Goal: Transaction & Acquisition: Purchase product/service

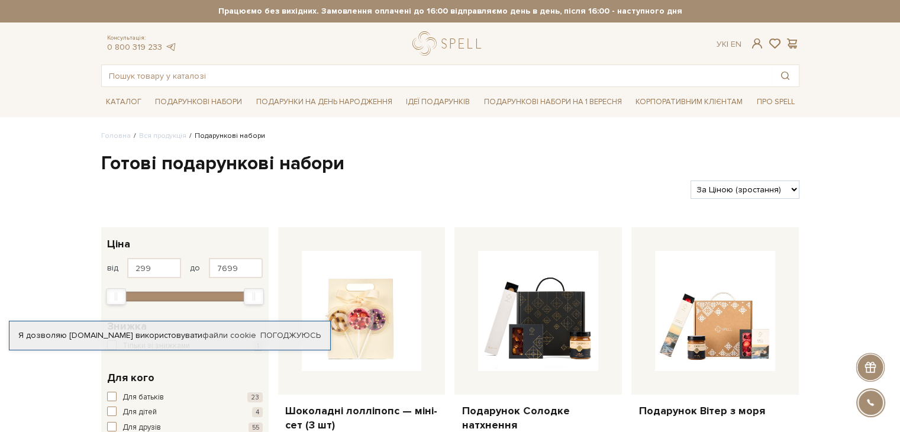
click at [769, 186] on select "За замовчуванням За Ціною (зростання) За Ціною (зменшення) Новинки За популярні…" at bounding box center [744, 189] width 108 height 18
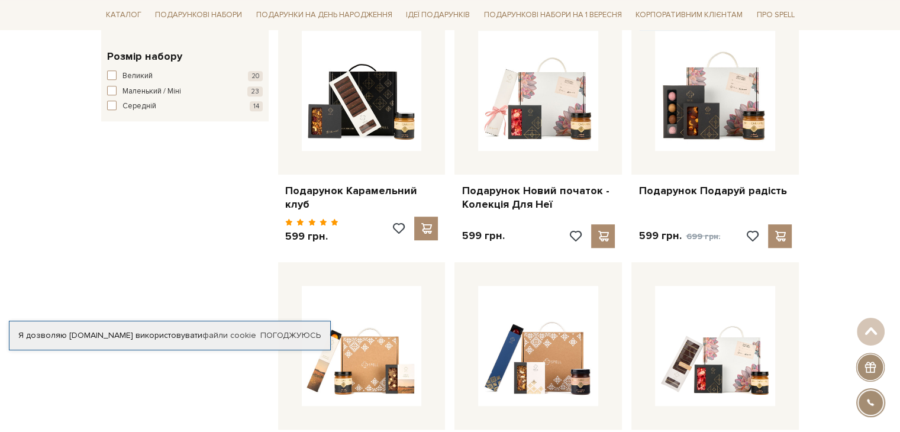
scroll to position [710, 0]
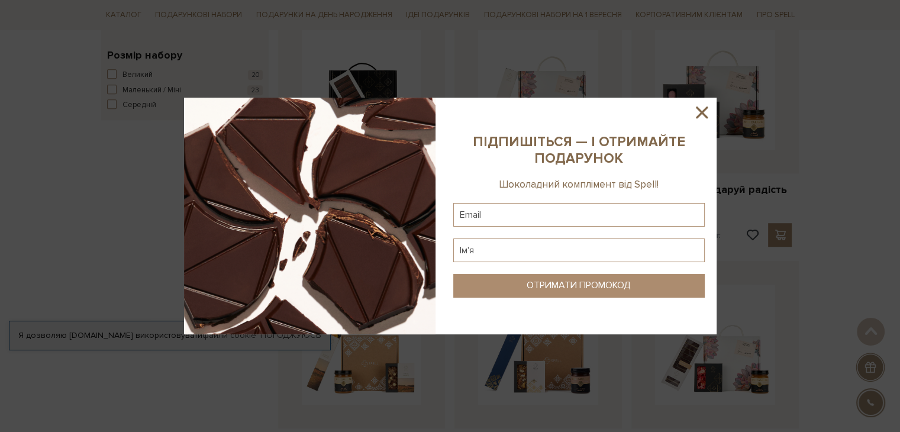
click at [711, 111] on icon at bounding box center [702, 112] width 20 height 20
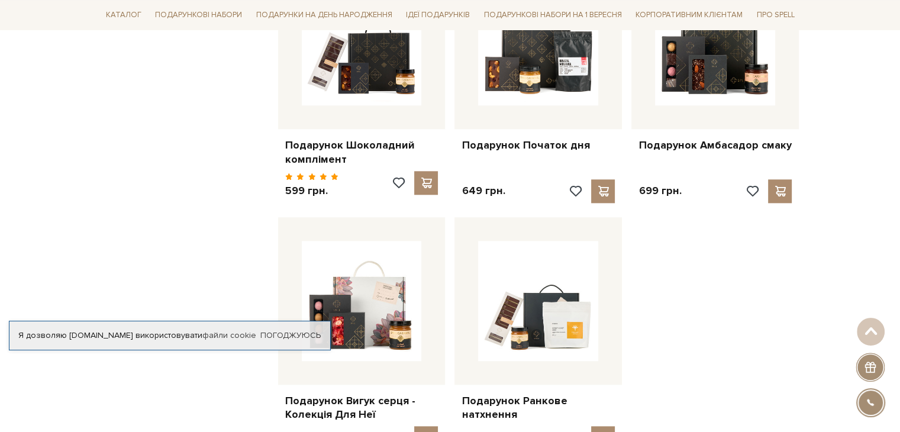
scroll to position [1242, 0]
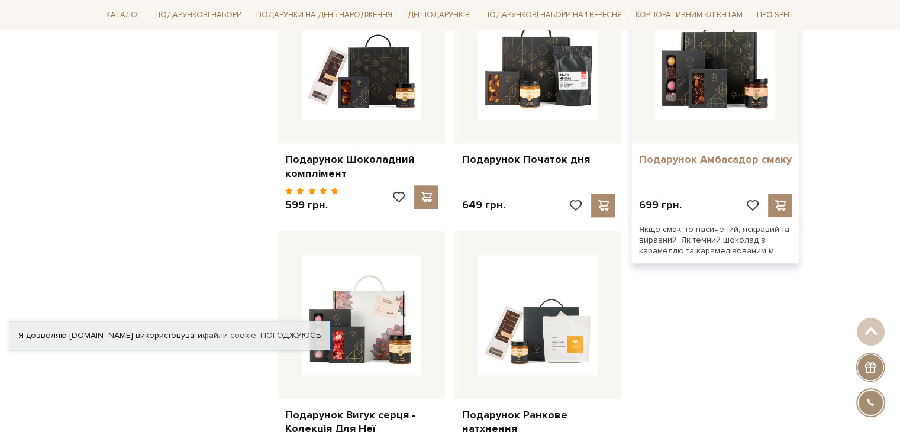
click at [719, 154] on link "Подарунок Амбасадор смаку" at bounding box center [714, 160] width 153 height 14
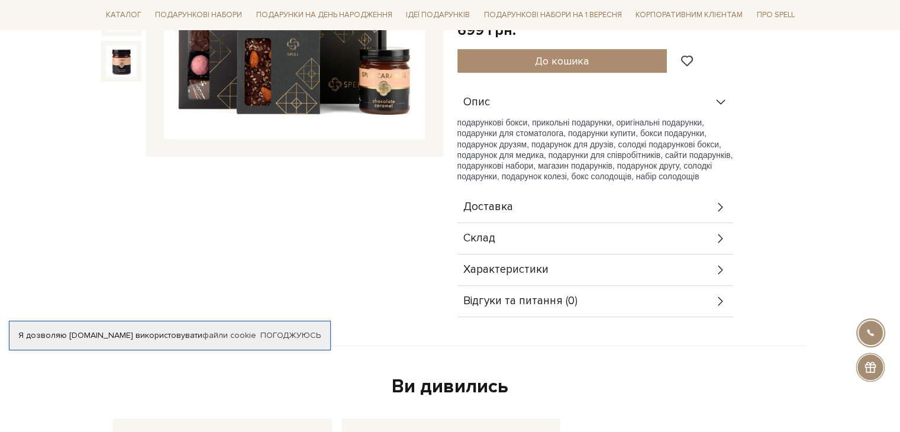
scroll to position [355, 0]
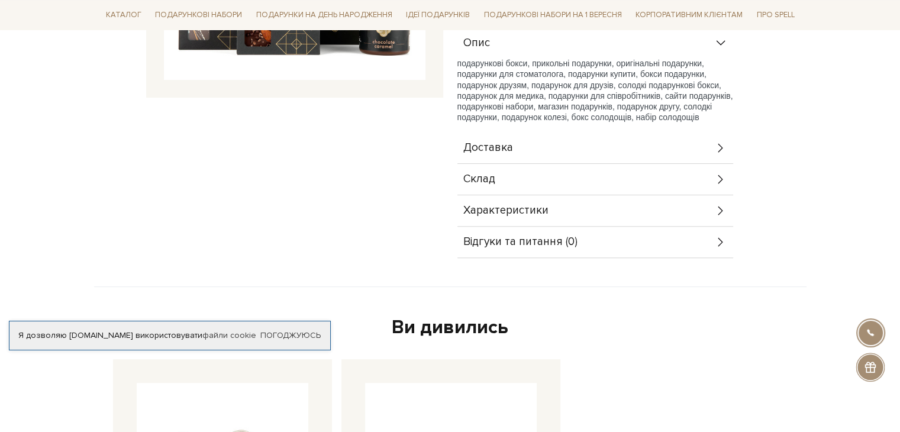
click at [635, 166] on div "Склад" at bounding box center [595, 179] width 276 height 31
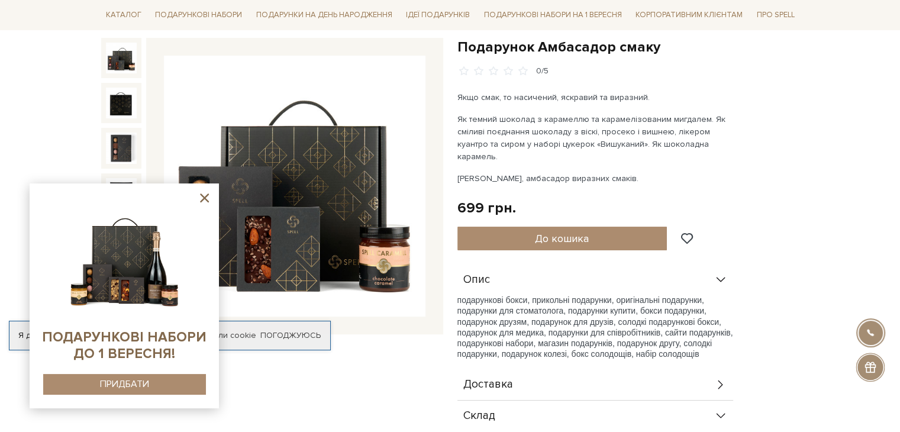
scroll to position [118, 0]
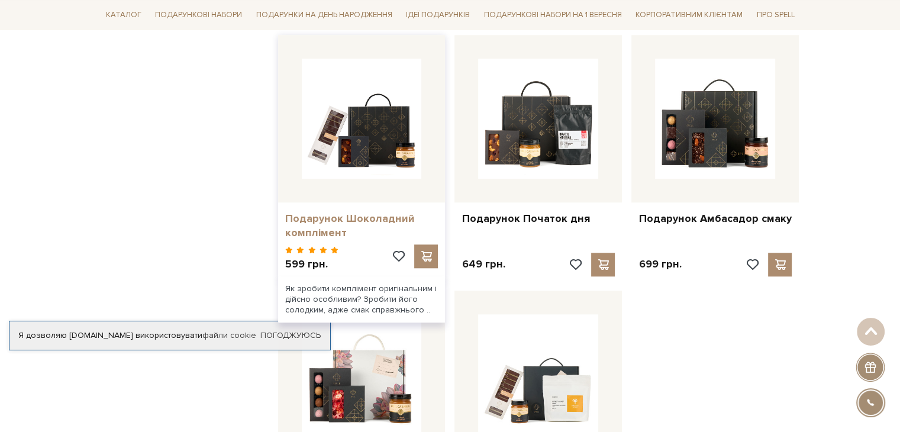
scroll to position [1361, 0]
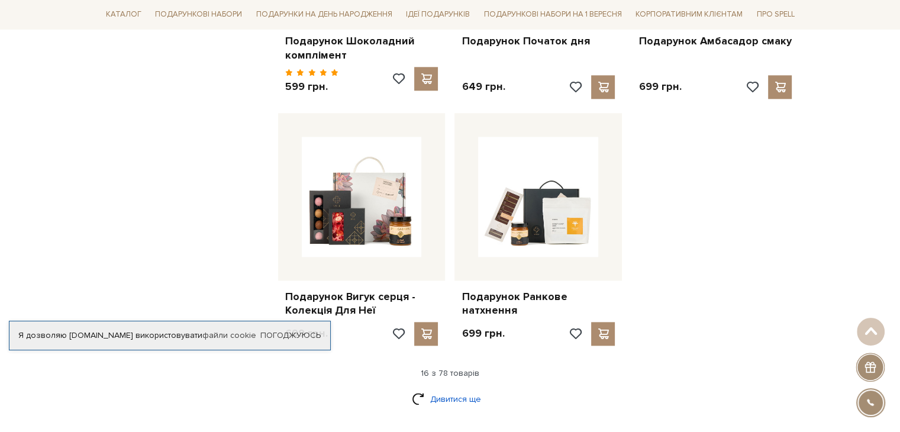
click at [430, 393] on link "Дивитися ще" at bounding box center [450, 399] width 77 height 21
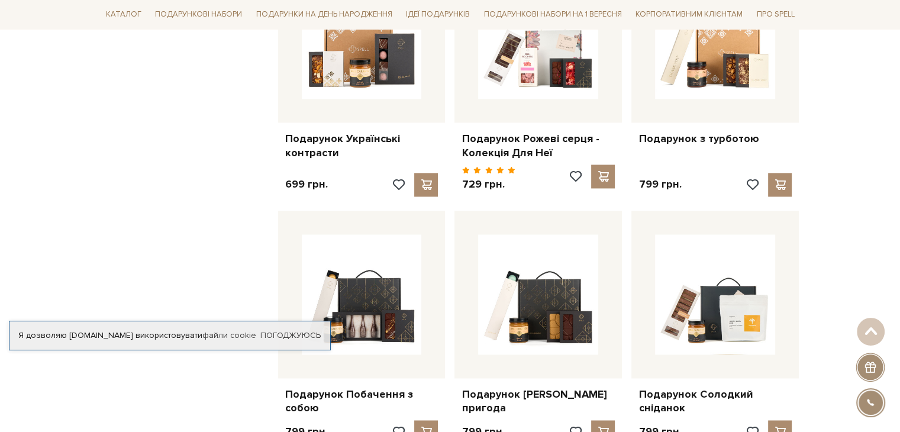
scroll to position [1716, 0]
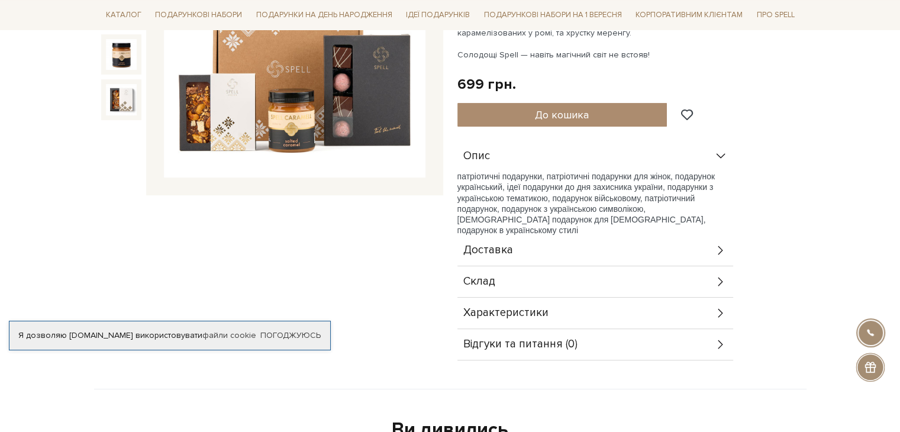
scroll to position [355, 0]
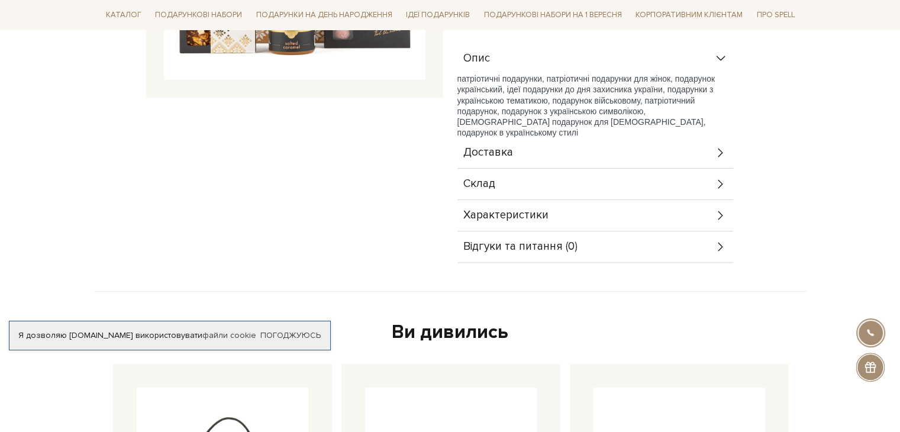
click at [505, 186] on div "Склад" at bounding box center [595, 184] width 276 height 31
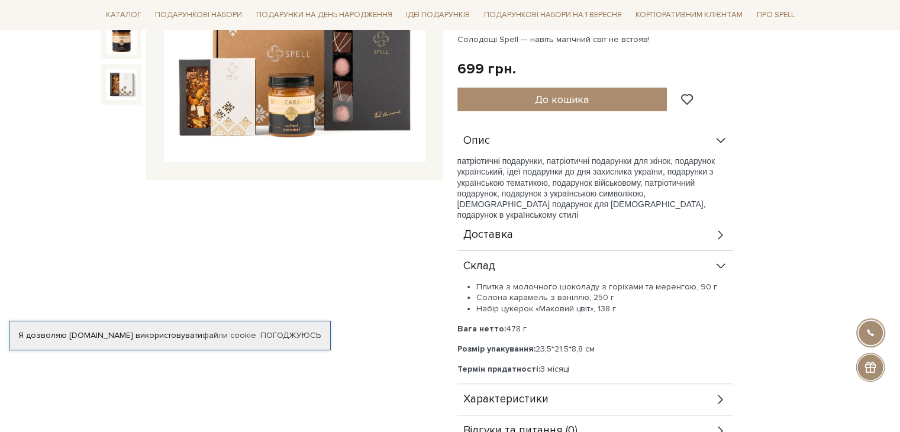
scroll to position [296, 0]
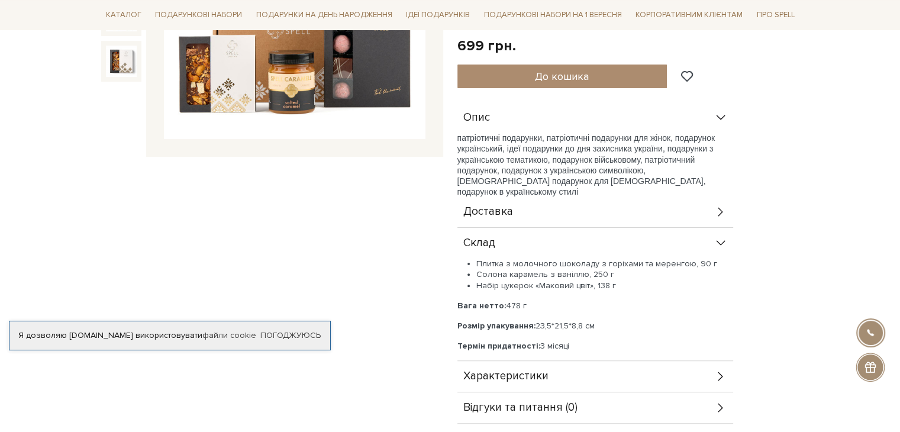
click at [471, 206] on span "Доставка" at bounding box center [488, 211] width 50 height 11
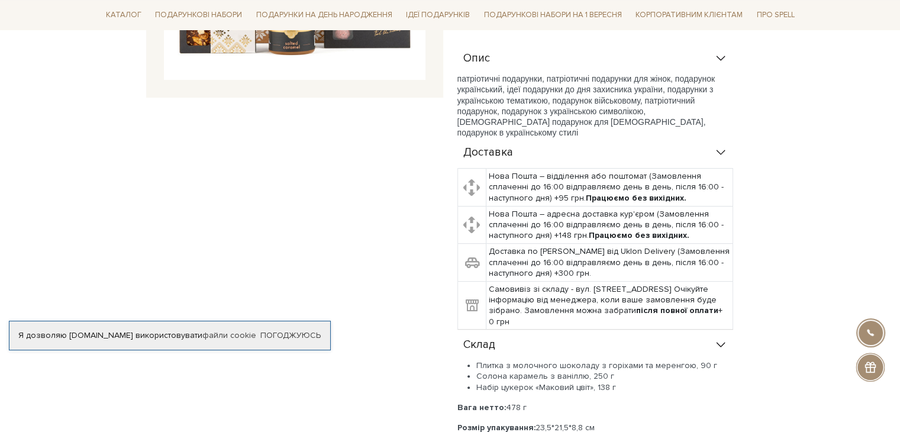
scroll to position [414, 0]
